Goal: Find specific page/section: Find specific page/section

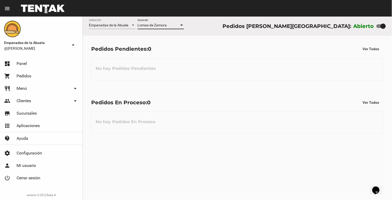
click at [181, 27] on div at bounding box center [181, 25] width 5 height 4
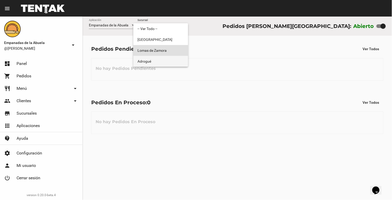
click at [176, 57] on span "Adrogué" at bounding box center [160, 61] width 46 height 11
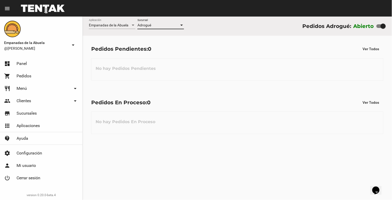
click at [181, 26] on div at bounding box center [181, 25] width 3 height 1
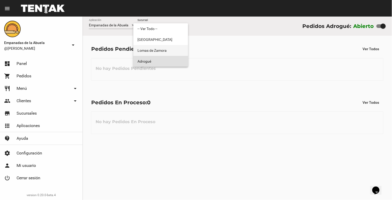
click at [165, 50] on span "Lomas de Zamora" at bounding box center [160, 50] width 46 height 11
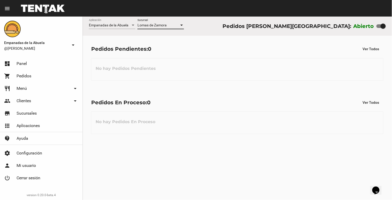
click at [183, 25] on div at bounding box center [181, 25] width 3 height 1
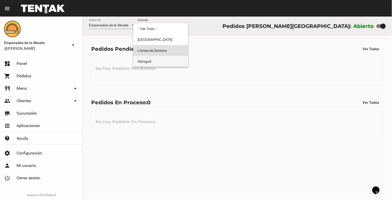
click at [172, 60] on span "Adrogué" at bounding box center [160, 61] width 46 height 11
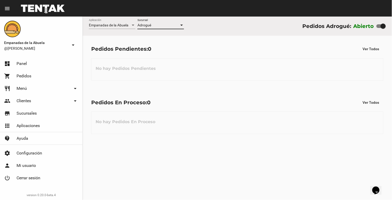
click at [182, 26] on div at bounding box center [181, 25] width 3 height 1
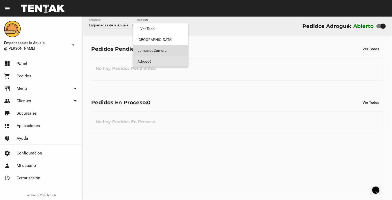
click at [172, 49] on span "Lomas de Zamora" at bounding box center [160, 50] width 46 height 11
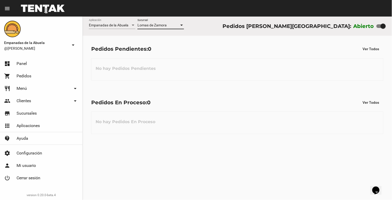
click at [182, 26] on div at bounding box center [181, 25] width 5 height 4
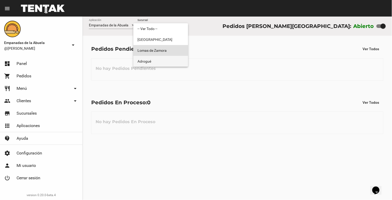
click at [171, 61] on span "Adrogué" at bounding box center [160, 61] width 46 height 11
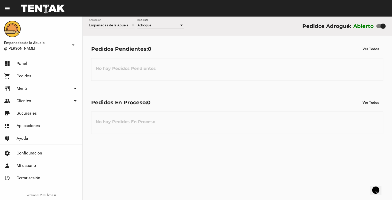
click at [179, 26] on div at bounding box center [181, 25] width 5 height 4
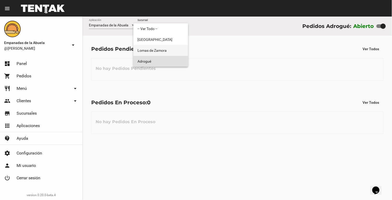
click at [168, 47] on span "Lomas de Zamora" at bounding box center [160, 50] width 46 height 11
